Goal: Transaction & Acquisition: Book appointment/travel/reservation

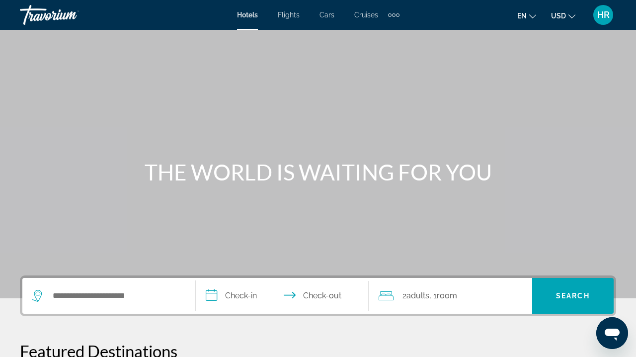
click at [369, 14] on span "Cruises" at bounding box center [366, 15] width 24 height 8
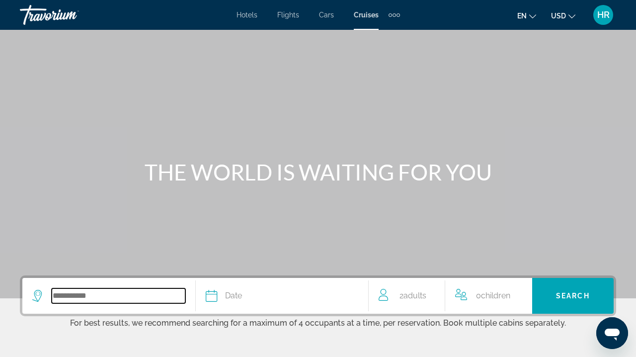
click at [100, 299] on input "Search widget" at bounding box center [119, 295] width 134 height 15
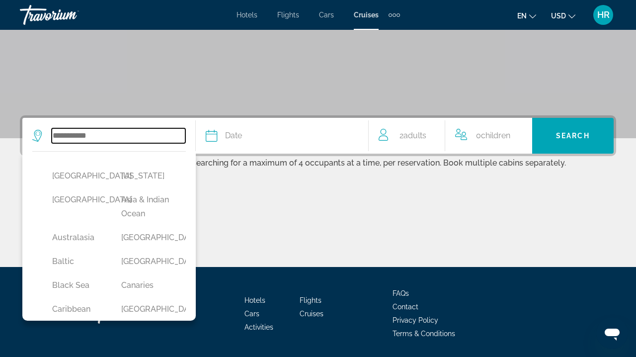
scroll to position [192, 0]
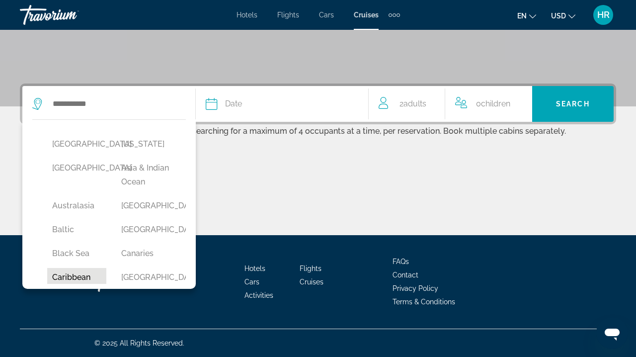
click at [79, 278] on button "Caribbean" at bounding box center [76, 277] width 59 height 19
type input "*********"
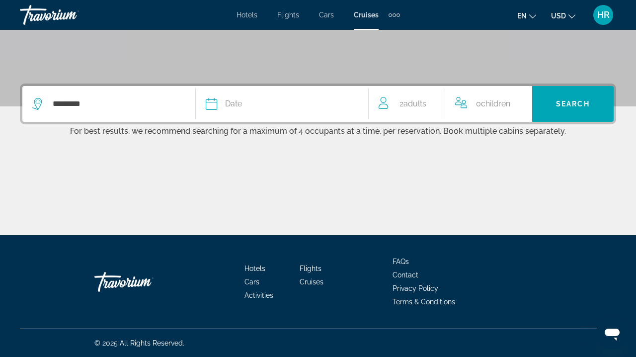
click at [215, 107] on icon "Search widget" at bounding box center [212, 104] width 12 height 12
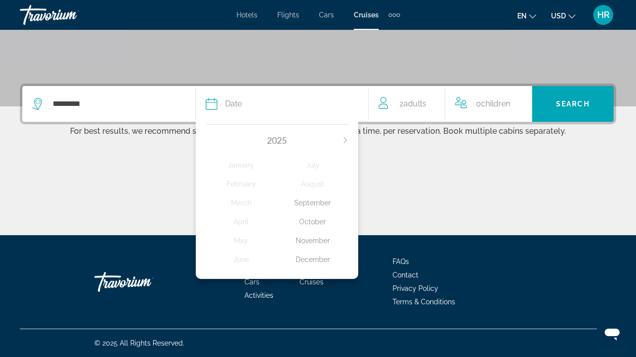
click at [346, 138] on icon "Next month" at bounding box center [345, 140] width 6 height 6
click at [244, 166] on div "January" at bounding box center [242, 165] width 72 height 18
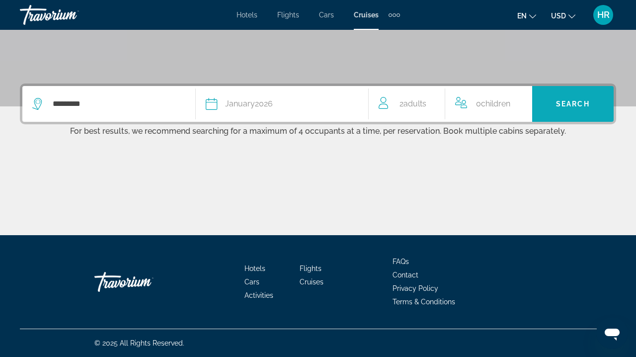
click at [577, 104] on span "Search" at bounding box center [573, 104] width 34 height 8
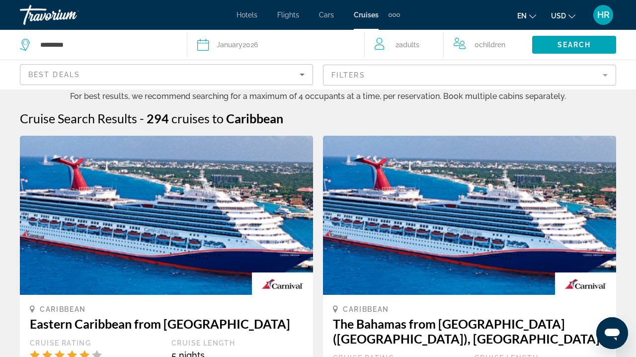
click at [361, 75] on mat-form-field "Filters" at bounding box center [469, 75] width 293 height 21
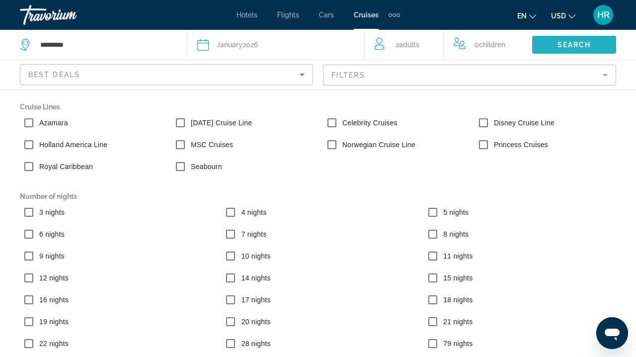
click at [562, 41] on span "Search" at bounding box center [575, 45] width 34 height 8
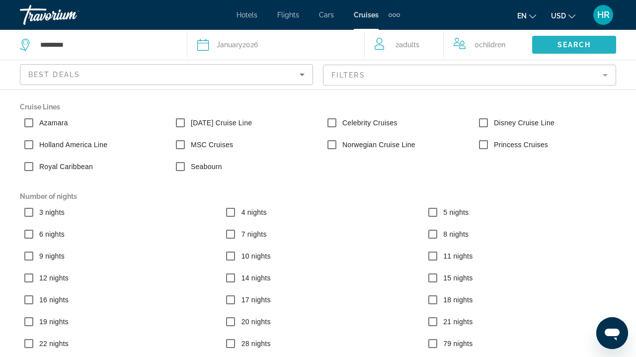
click at [574, 47] on span "Search" at bounding box center [575, 45] width 34 height 8
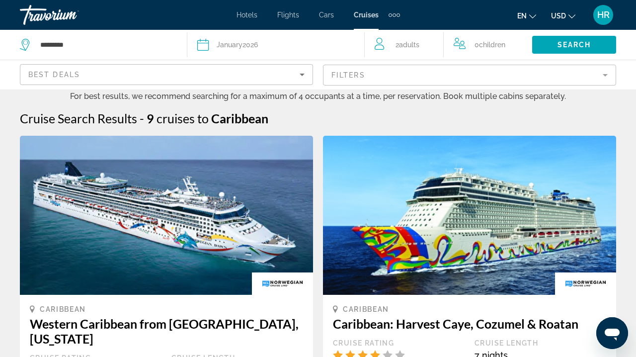
click at [25, 41] on icon "Search widget" at bounding box center [26, 45] width 12 height 12
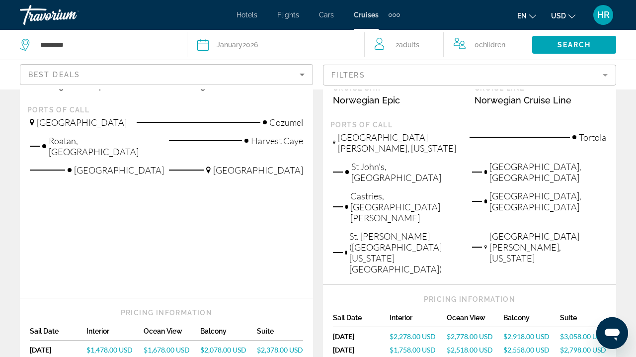
scroll to position [1253, 0]
click at [160, 327] on div "Ocean View" at bounding box center [172, 333] width 57 height 13
click at [163, 345] on span "$1,678.00 USD" at bounding box center [167, 349] width 46 height 8
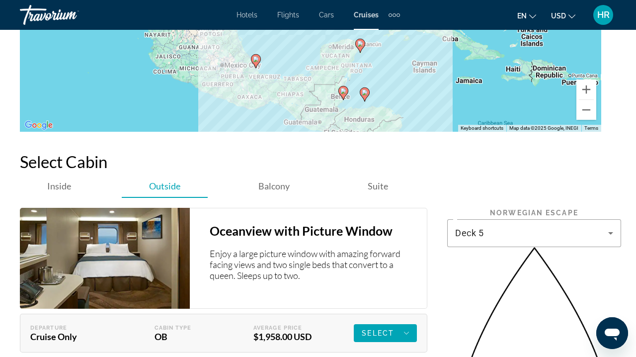
scroll to position [1936, 0]
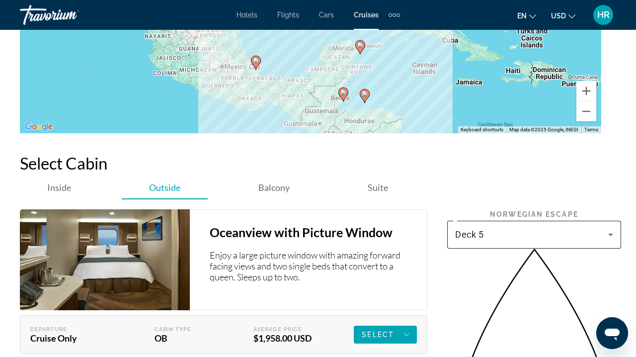
click at [611, 229] on icon "Main content" at bounding box center [611, 235] width 12 height 12
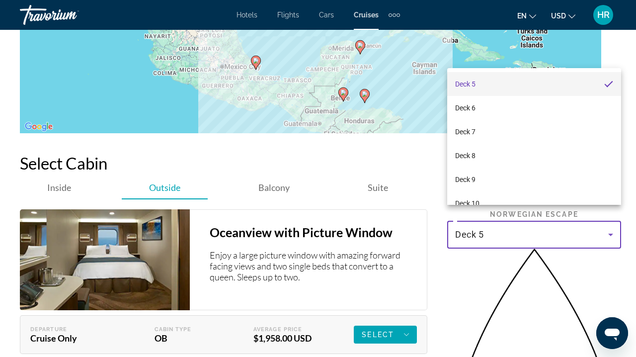
click at [611, 222] on div at bounding box center [318, 178] width 636 height 357
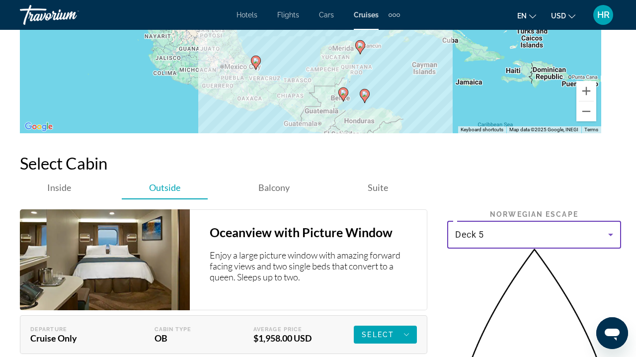
click at [611, 229] on icon "Main content" at bounding box center [611, 235] width 12 height 12
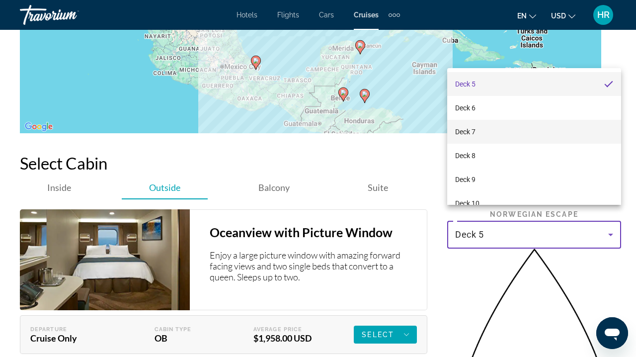
click at [610, 219] on div at bounding box center [318, 178] width 636 height 357
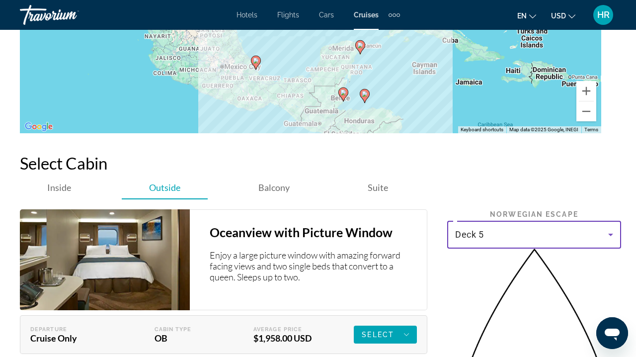
click at [610, 234] on icon "Main content" at bounding box center [610, 235] width 5 height 2
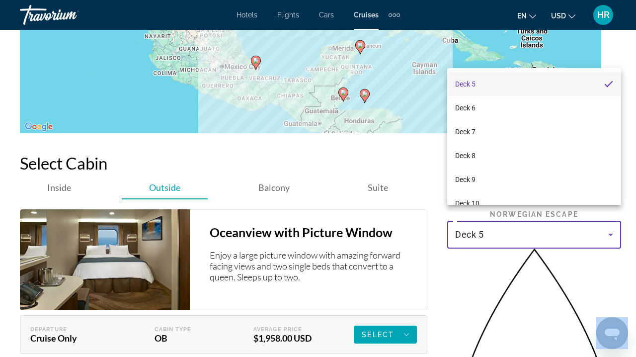
click at [610, 219] on div at bounding box center [318, 178] width 636 height 357
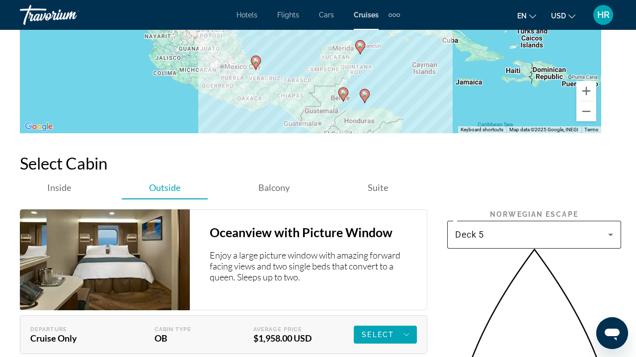
click at [610, 234] on icon "Main content" at bounding box center [610, 235] width 5 height 2
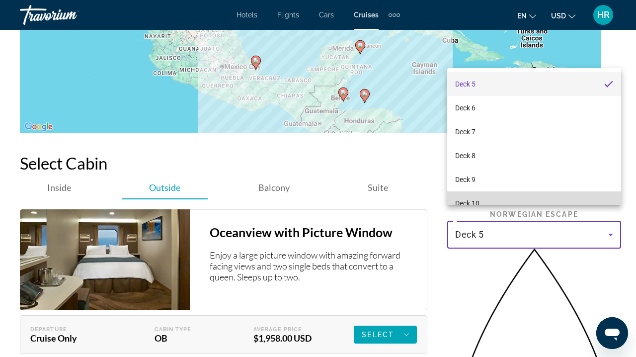
click at [474, 202] on span "Deck 10" at bounding box center [467, 203] width 24 height 12
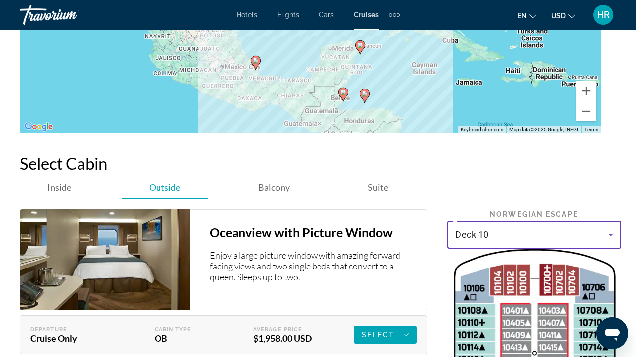
click at [612, 229] on icon "Main content" at bounding box center [611, 235] width 12 height 12
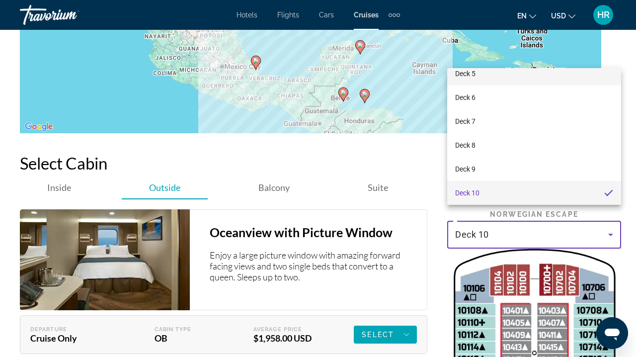
scroll to position [4, 0]
click at [385, 134] on div at bounding box center [318, 178] width 636 height 357
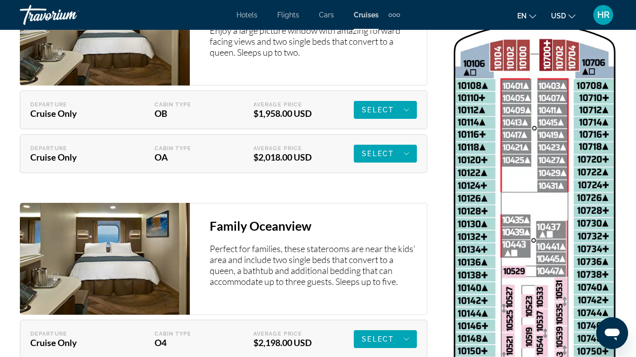
scroll to position [2166, 0]
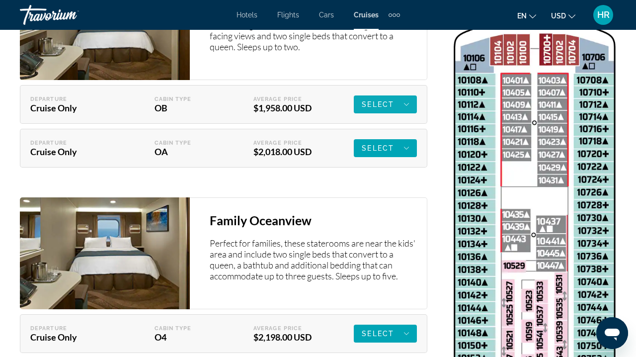
click at [393, 100] on span "Select" at bounding box center [378, 104] width 32 height 8
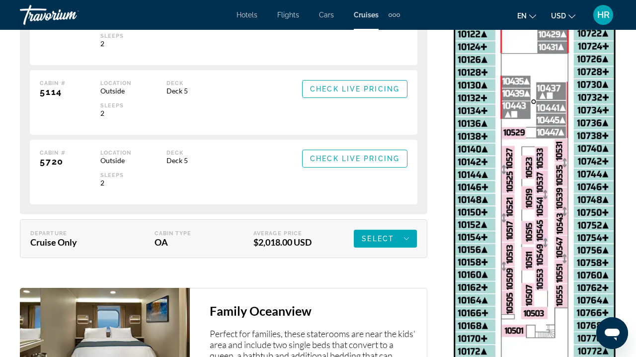
scroll to position [2304, 0]
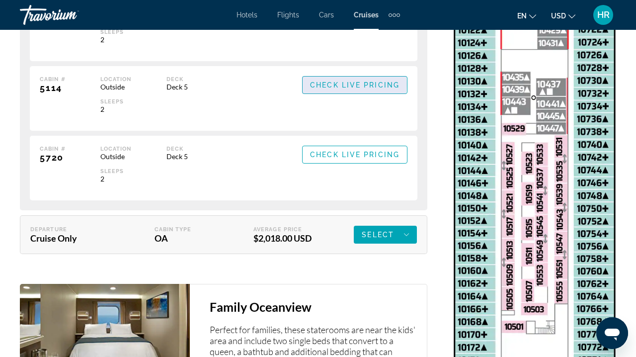
click at [341, 81] on span "Check Live Pricing" at bounding box center [354, 85] width 89 height 8
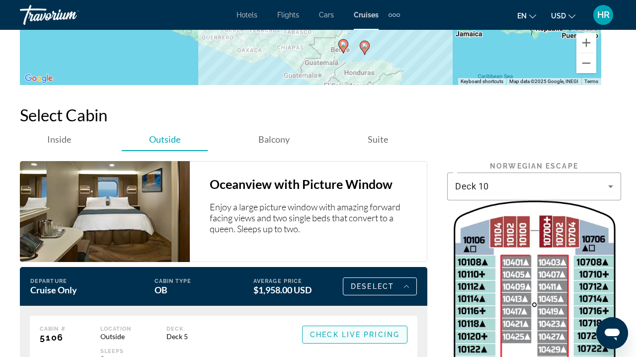
scroll to position [1982, 0]
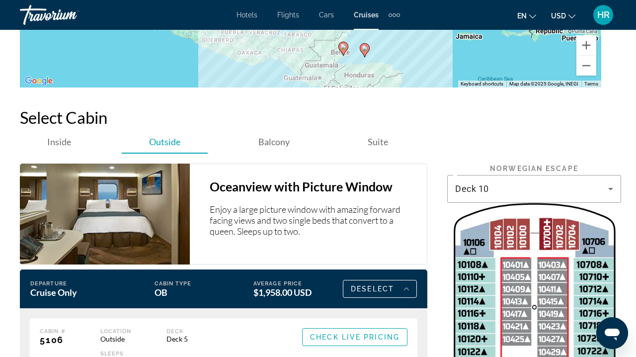
click at [616, 330] on icon "Open messaging window" at bounding box center [612, 335] width 15 height 12
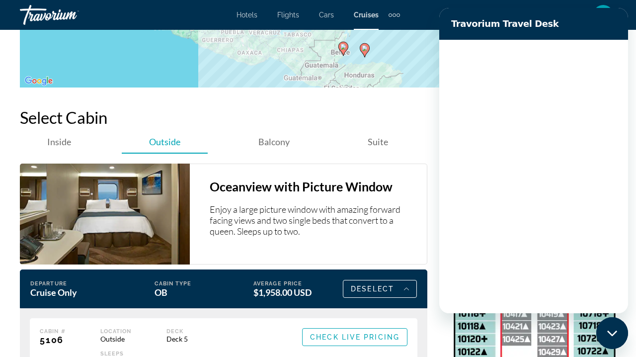
scroll to position [0, 0]
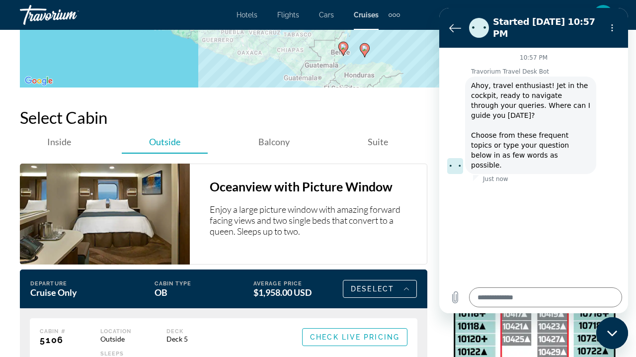
type textarea "*"
